Goal: Transaction & Acquisition: Subscribe to service/newsletter

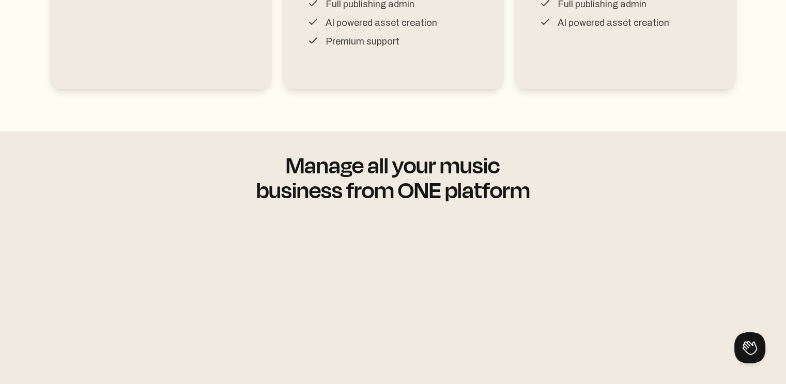
scroll to position [672, 0]
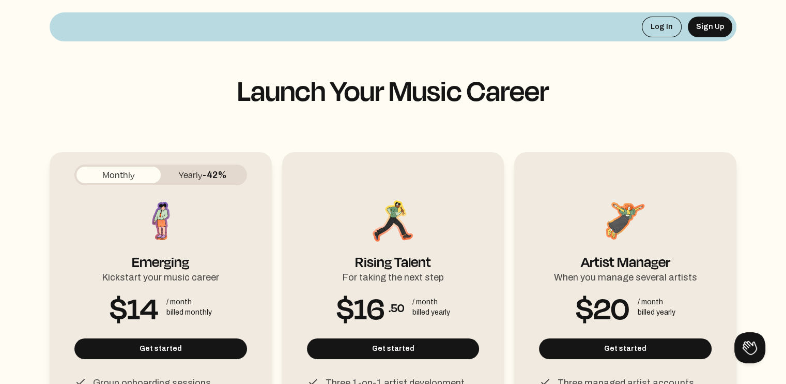
click at [192, 172] on button "Yearly -42%" at bounding box center [203, 174] width 84 height 17
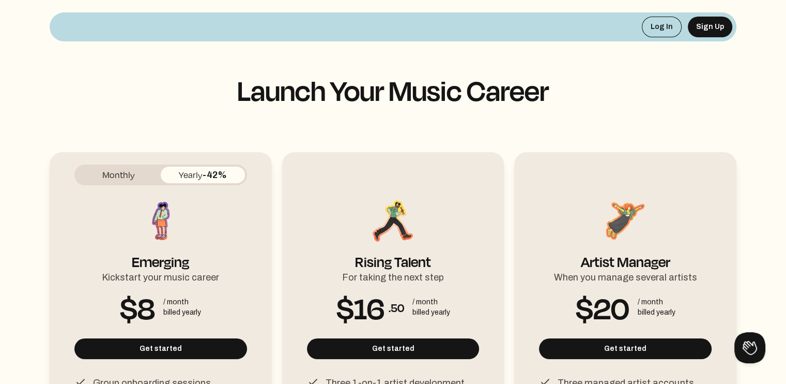
click at [126, 177] on button "Monthly" at bounding box center [119, 174] width 84 height 17
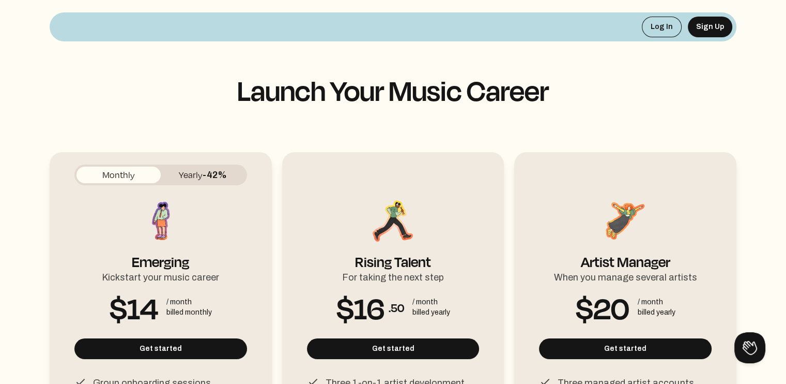
click at [201, 175] on button "Yearly -42%" at bounding box center [203, 174] width 84 height 17
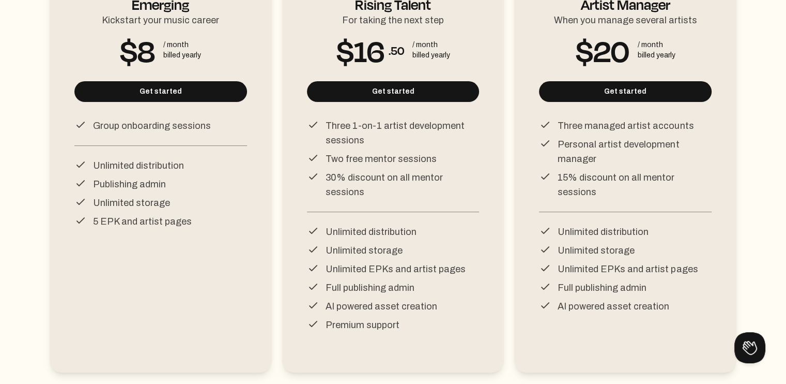
scroll to position [259, 0]
